Goal: Find specific page/section: Find specific page/section

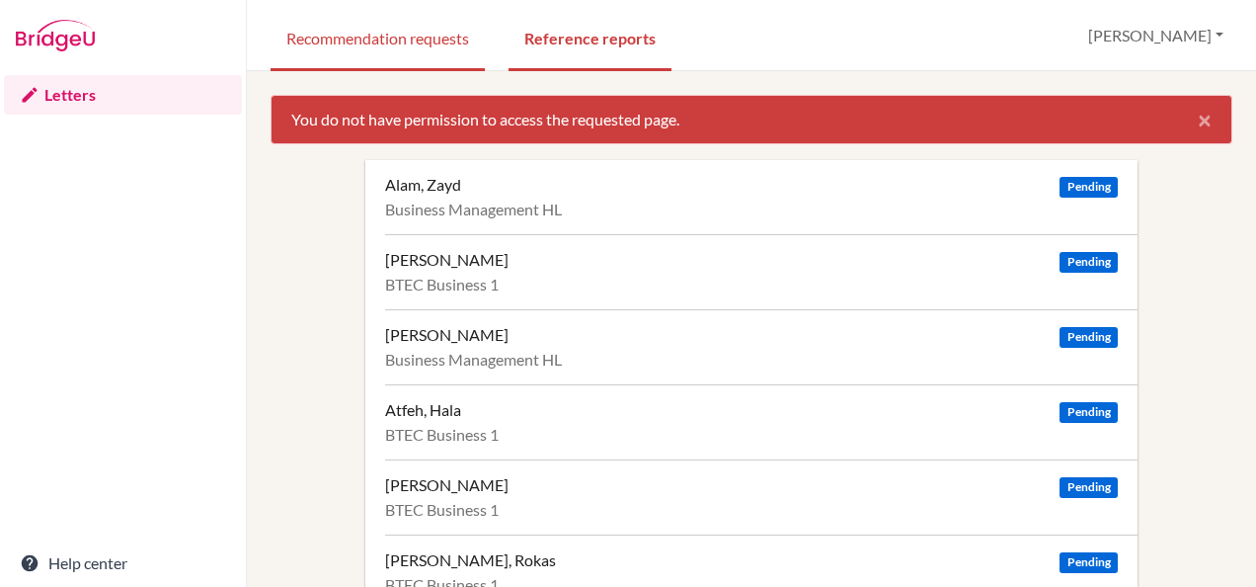
click at [383, 43] on link "Recommendation requests" at bounding box center [378, 37] width 214 height 68
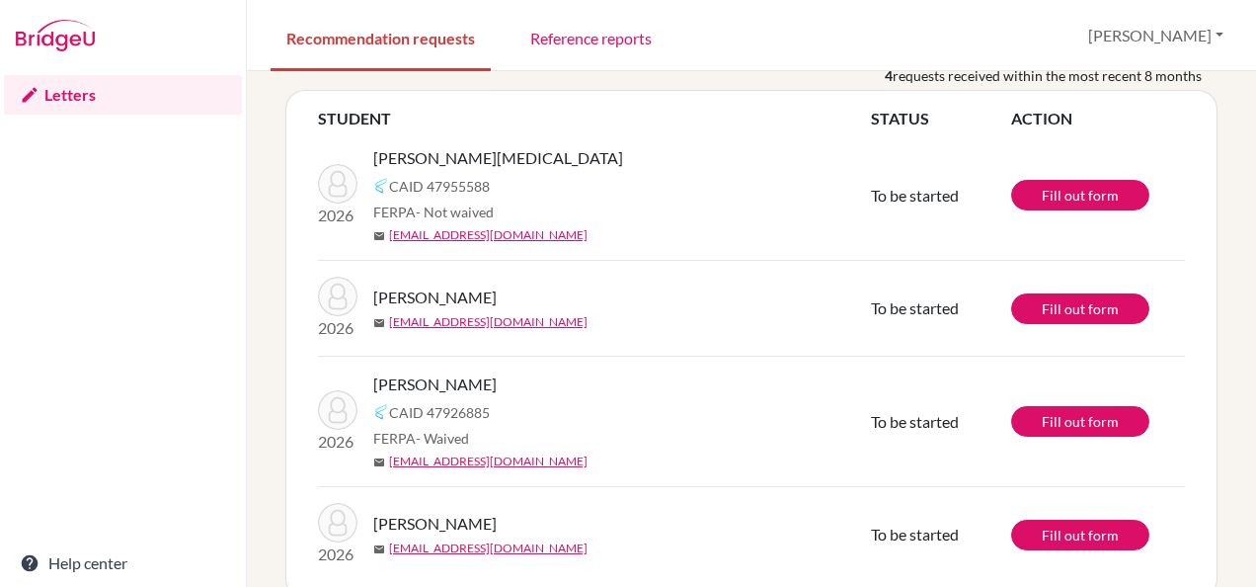
scroll to position [128, 0]
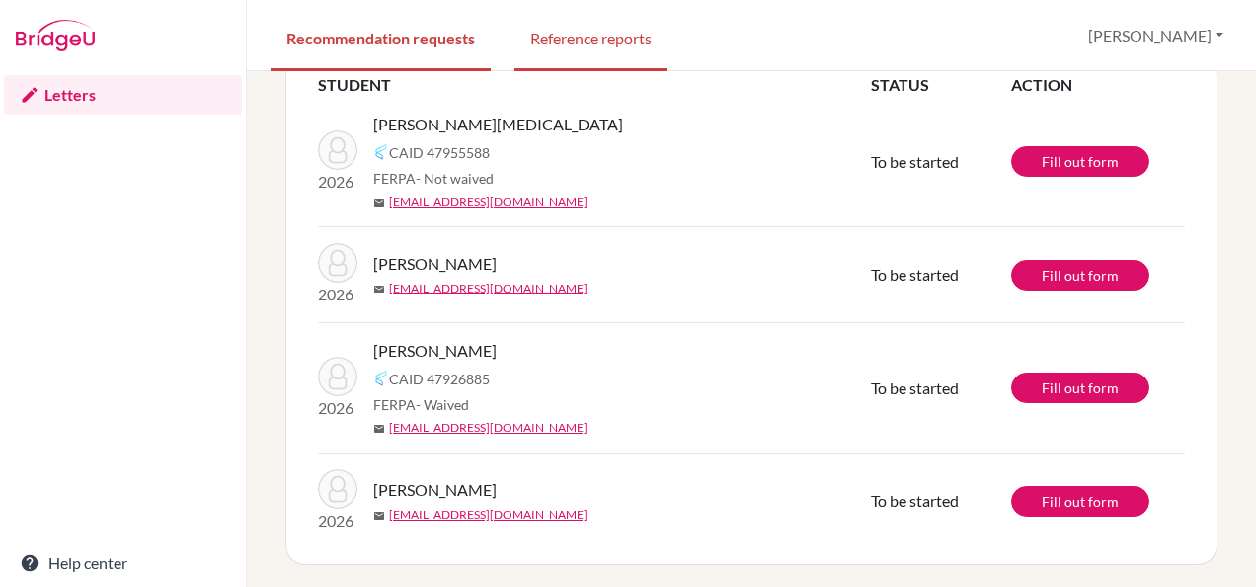
click at [598, 43] on link "Reference reports" at bounding box center [591, 37] width 153 height 68
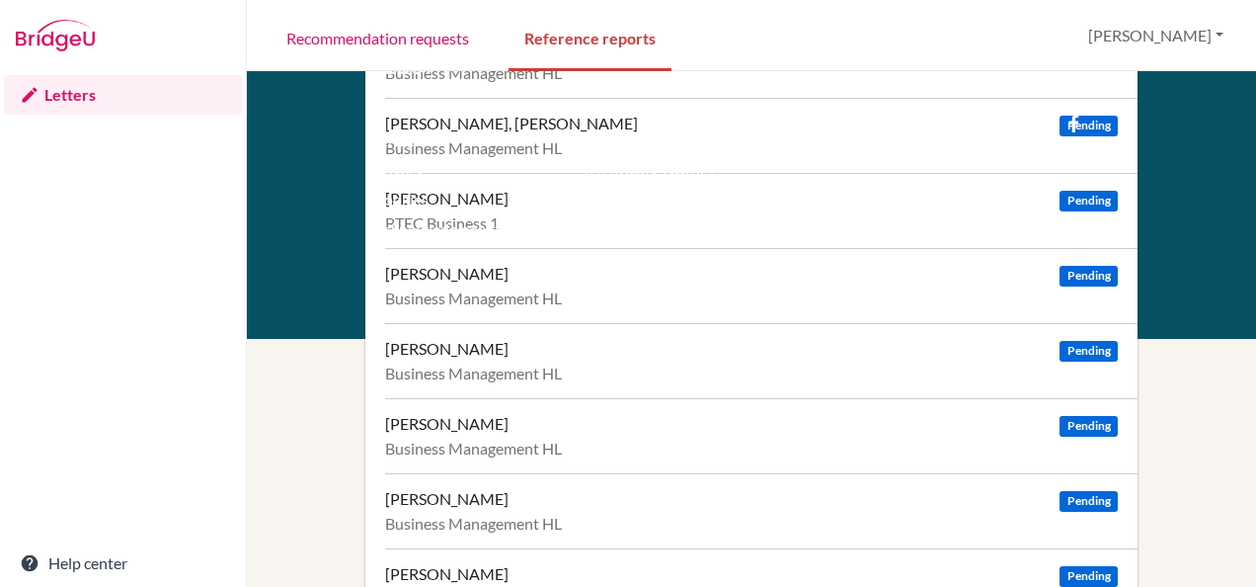
scroll to position [673, 0]
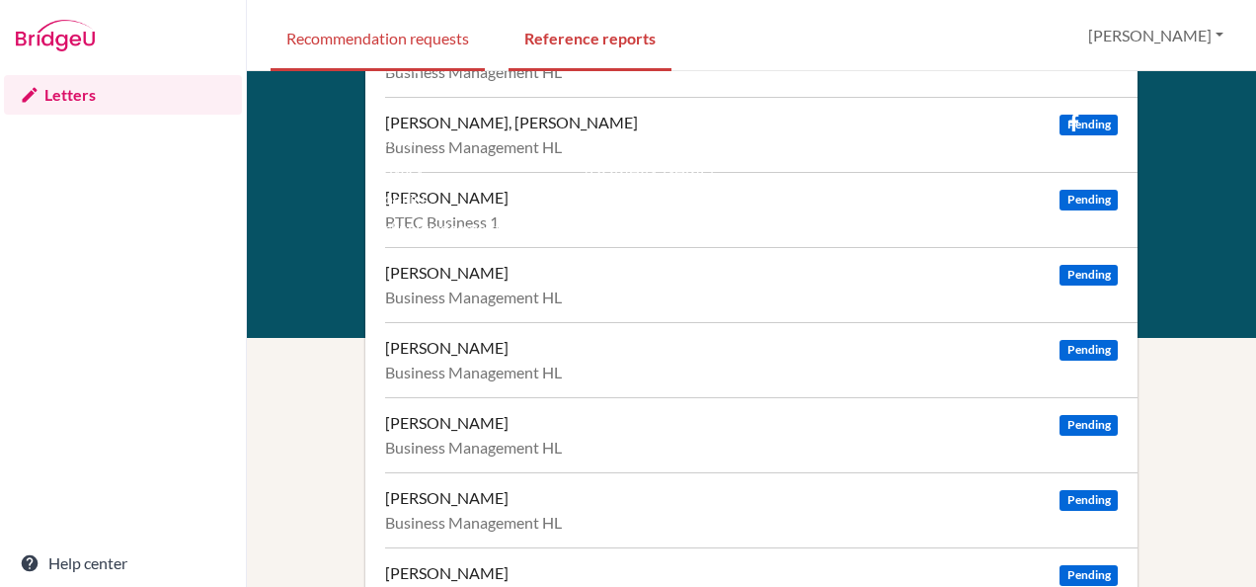
click at [403, 41] on link "Recommendation requests" at bounding box center [378, 37] width 214 height 68
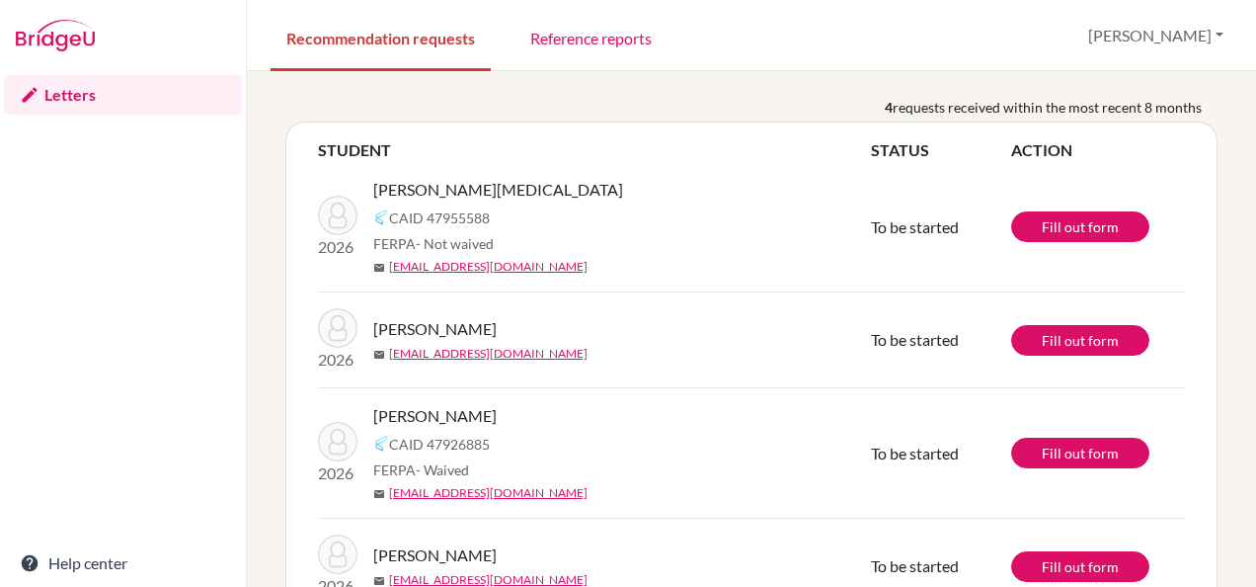
scroll to position [61, 0]
